Goal: Transaction & Acquisition: Purchase product/service

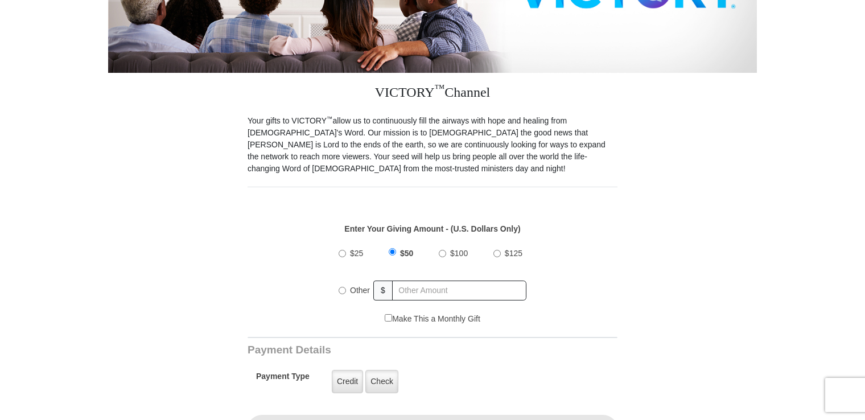
scroll to position [283, 0]
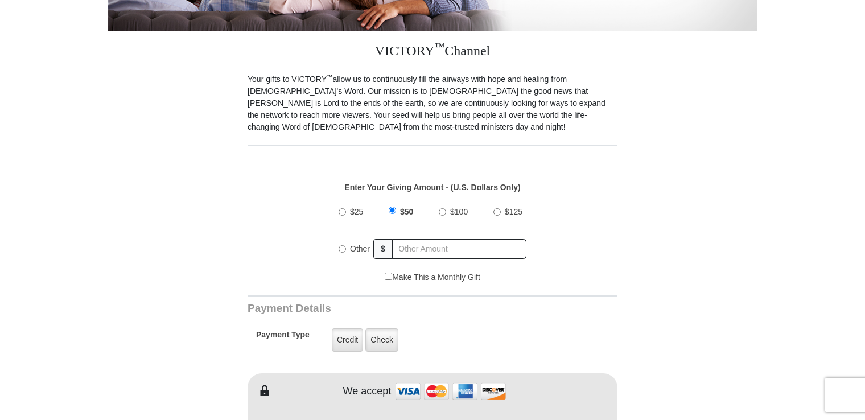
click at [342, 245] on input "Other" at bounding box center [342, 248] width 7 height 7
radio input "true"
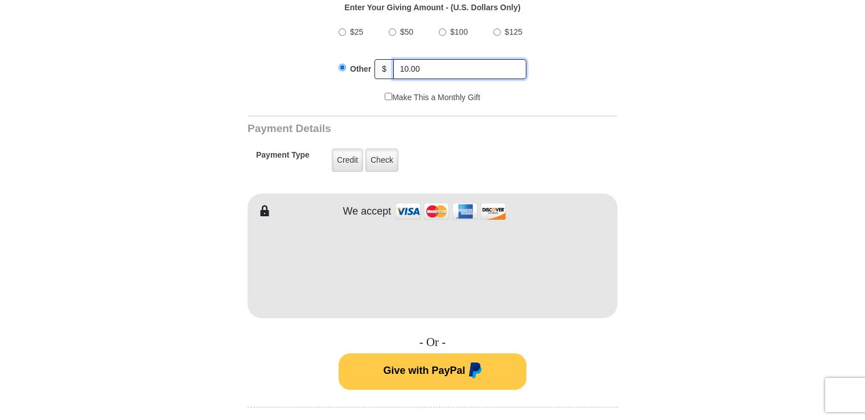
scroll to position [484, 0]
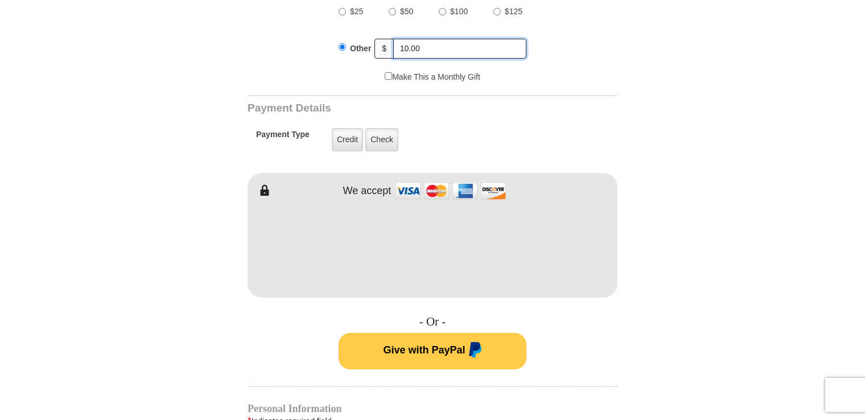
type input "10.00"
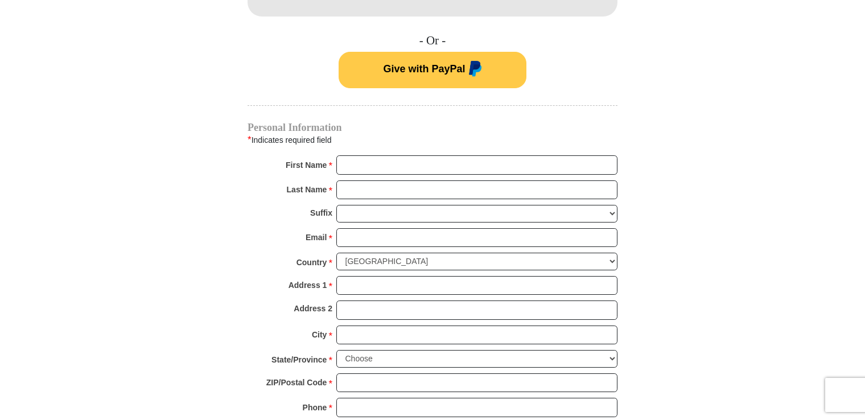
scroll to position [803, 0]
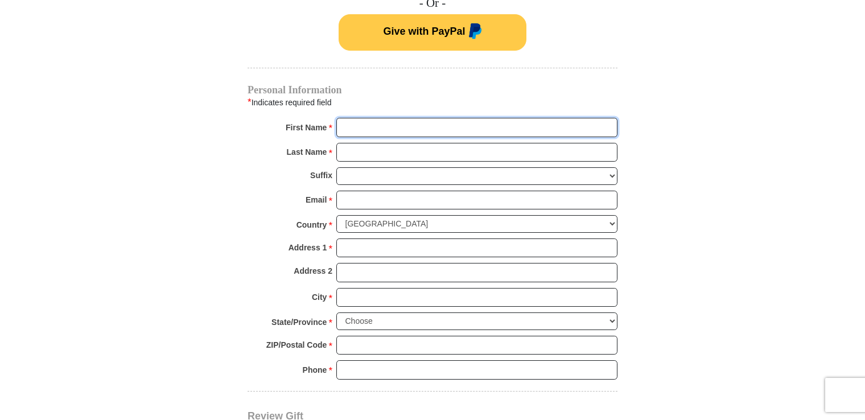
click at [410, 118] on input "First Name *" at bounding box center [476, 127] width 281 height 19
type input "[PERSON_NAME]"
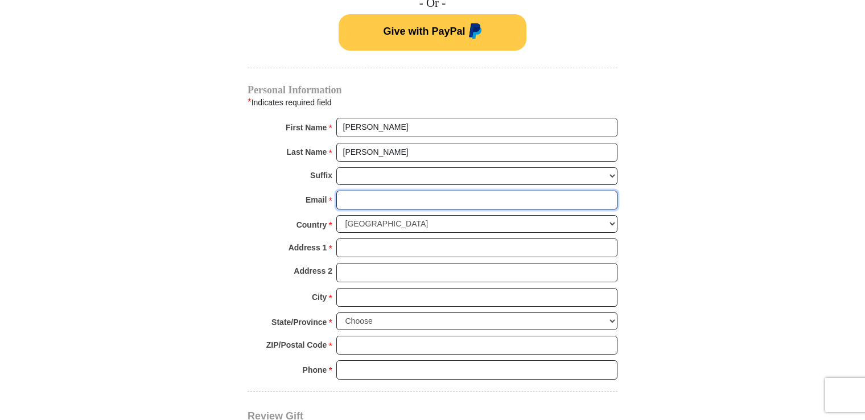
type input "[EMAIL_ADDRESS][DOMAIN_NAME]"
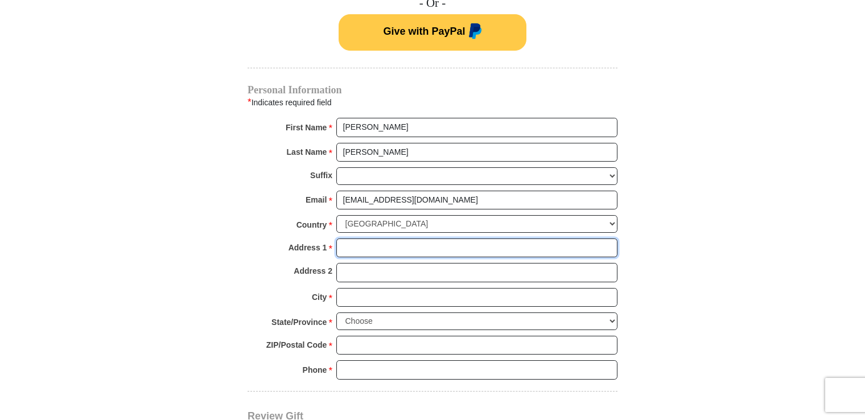
type input "[STREET_ADDRESS]"
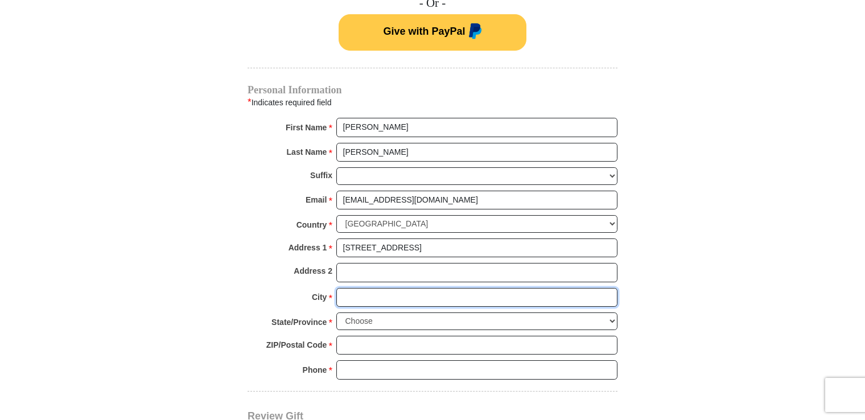
type input "Broken Arrow"
select select "OK"
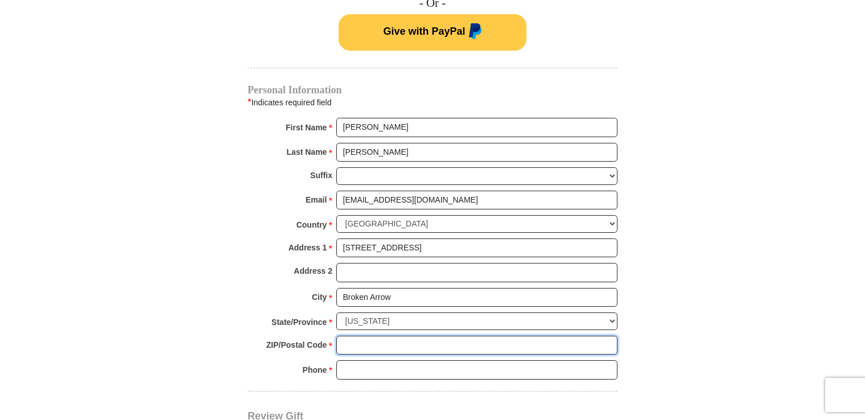
type input "74012"
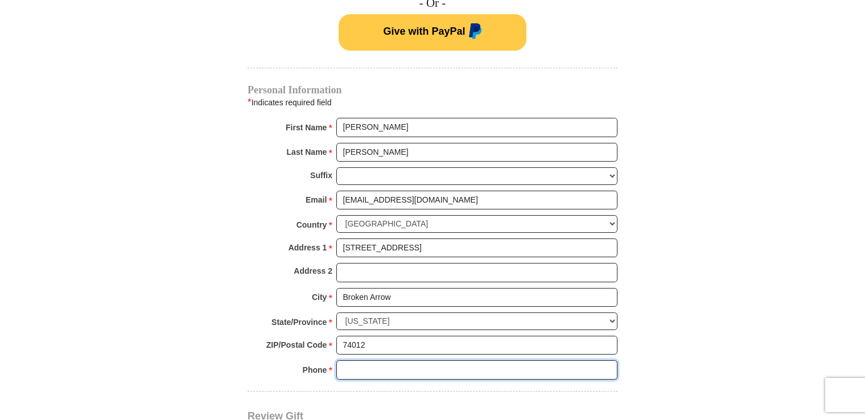
type input "9183983785"
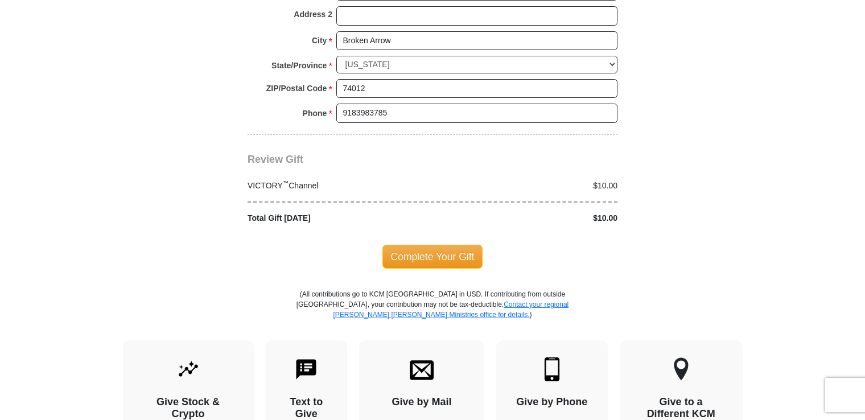
scroll to position [1064, 0]
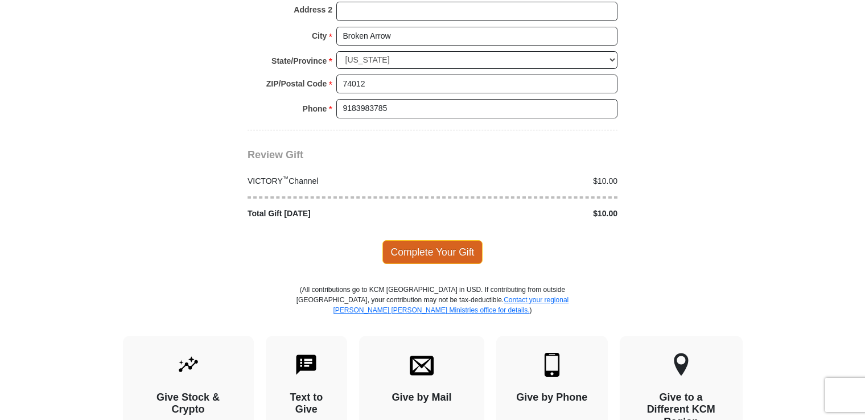
click at [433, 240] on span "Complete Your Gift" at bounding box center [433, 252] width 101 height 24
